Goal: Find specific page/section: Find specific page/section

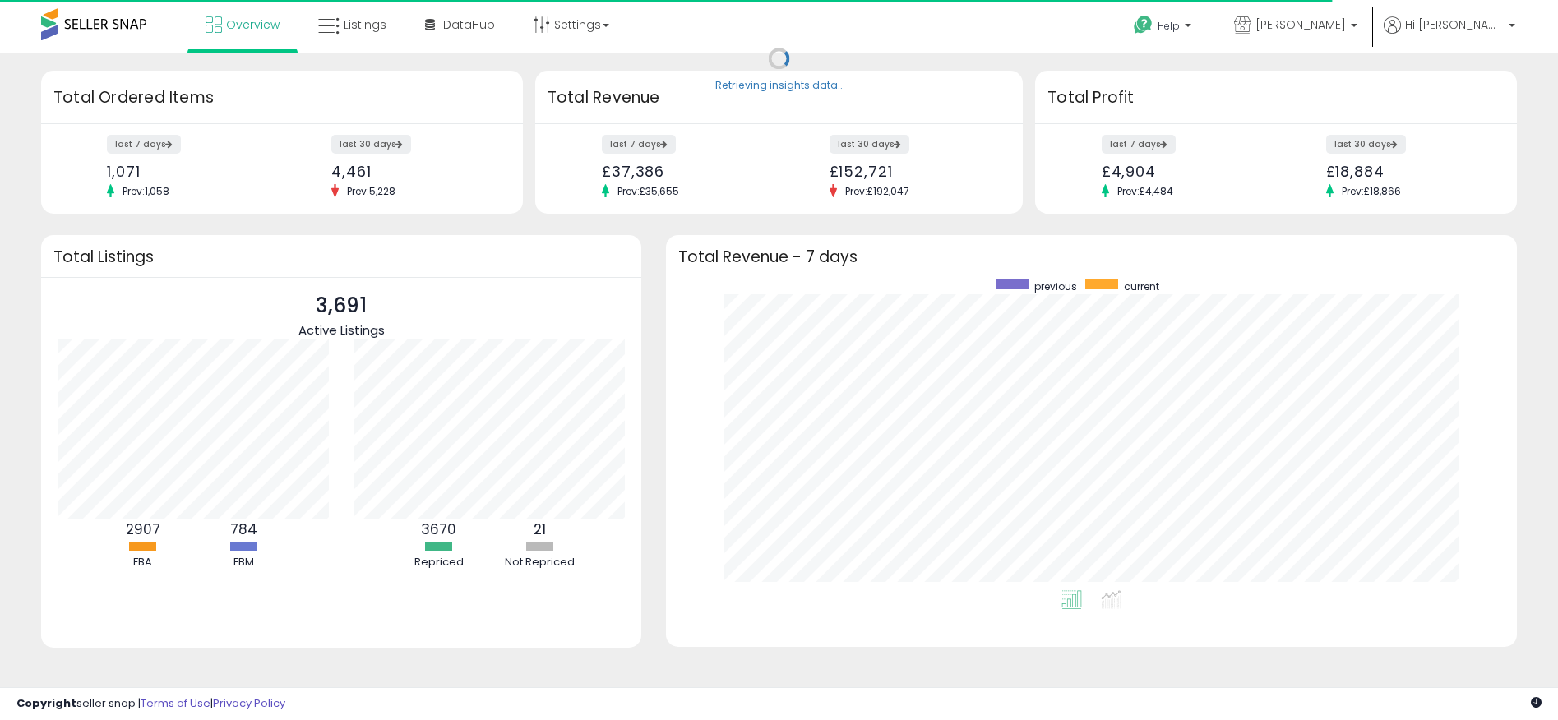
scroll to position [311, 817]
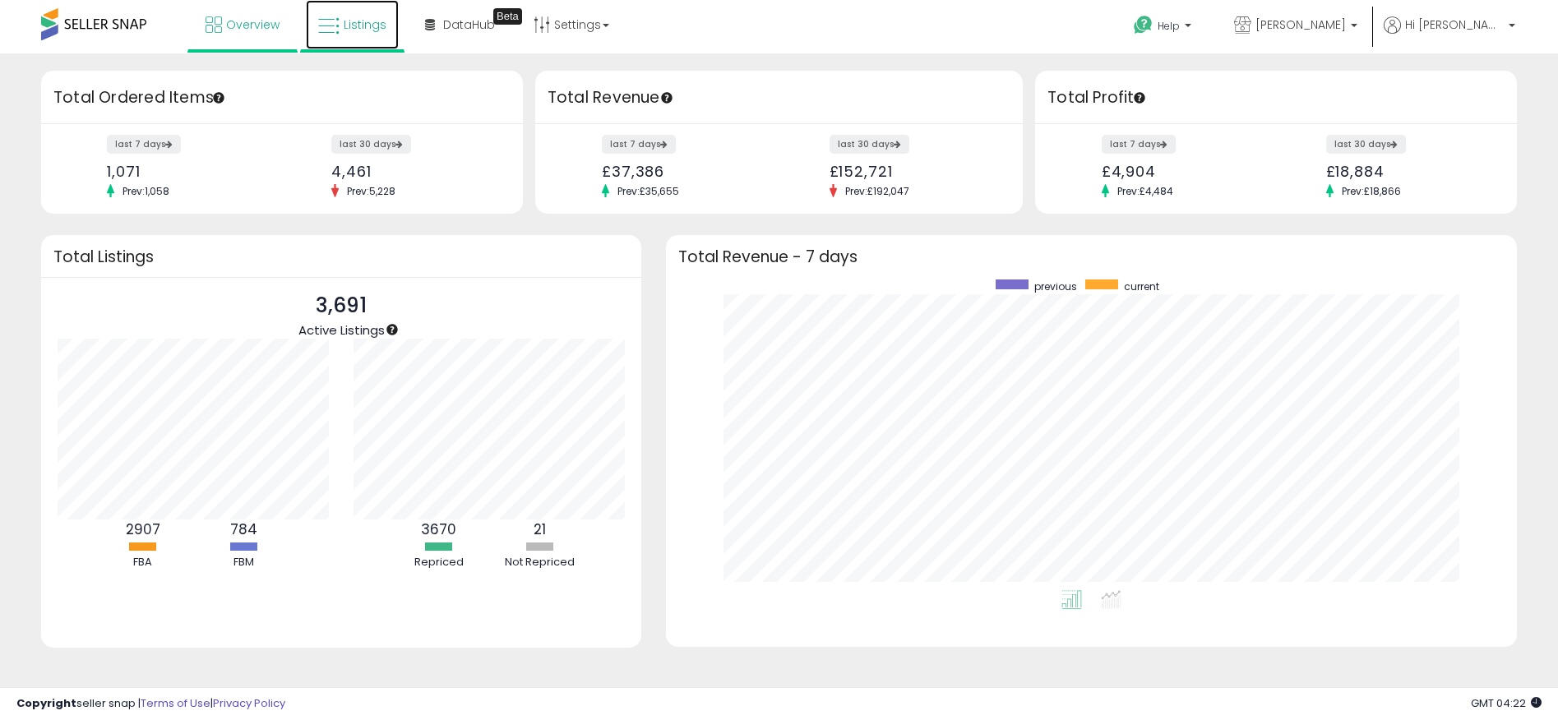
click at [335, 30] on icon at bounding box center [328, 26] width 21 height 21
